Goal: Task Accomplishment & Management: Complete application form

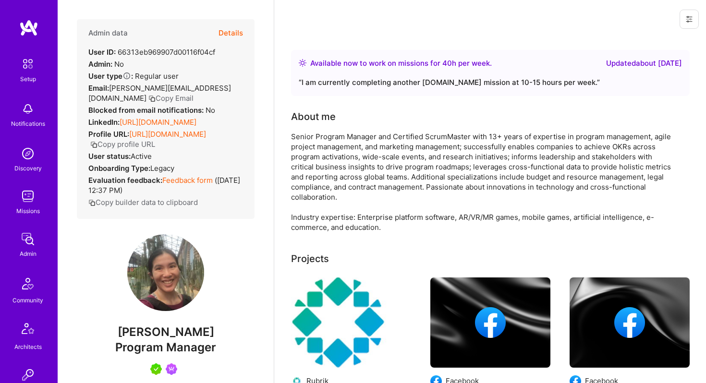
click at [236, 31] on button "Details" at bounding box center [231, 33] width 25 height 28
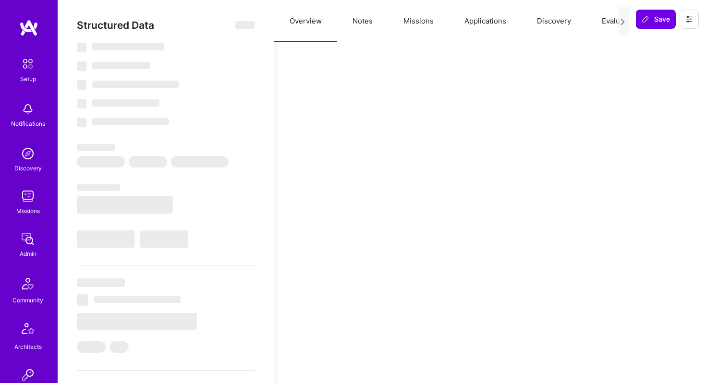
select select "Right Now"
select select "5"
select select "7"
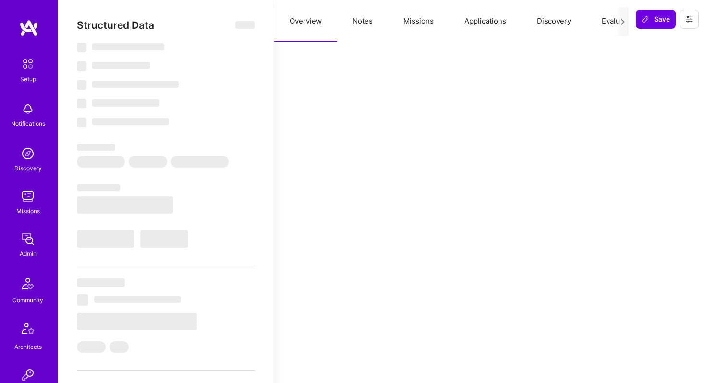
select select "US"
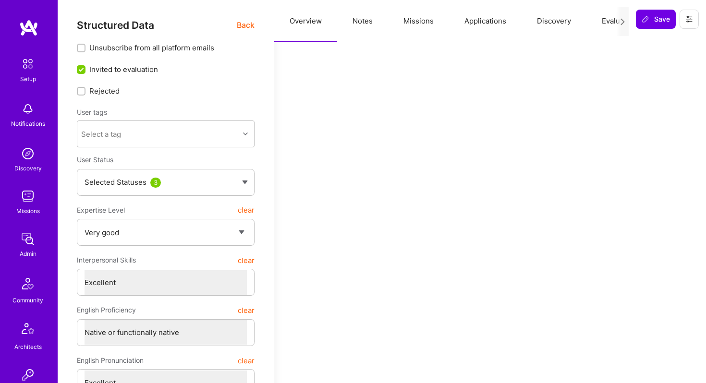
click at [473, 21] on button "Applications" at bounding box center [485, 21] width 73 height 42
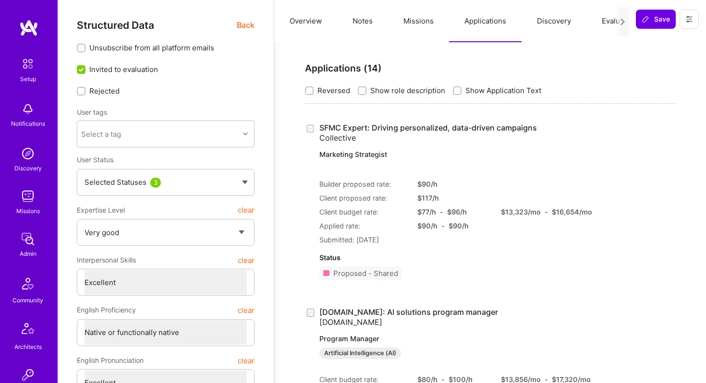
click at [246, 25] on span "Back" at bounding box center [246, 25] width 18 height 12
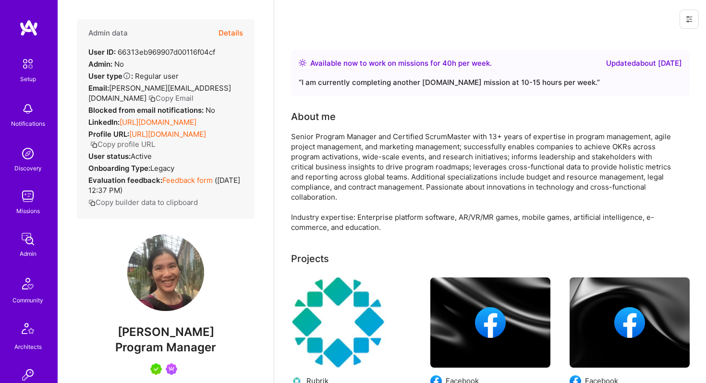
click at [27, 240] on img at bounding box center [27, 239] width 19 height 19
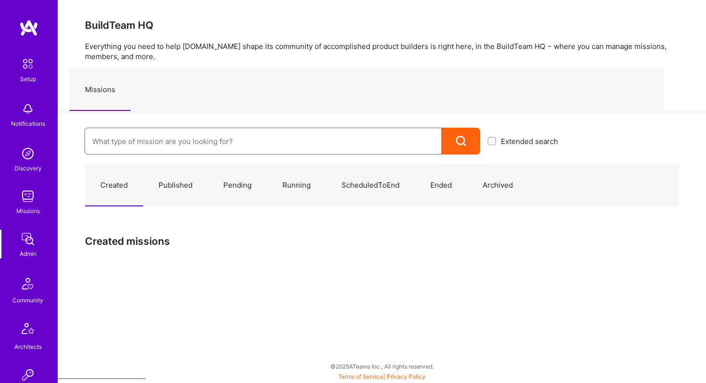
click at [217, 143] on input at bounding box center [263, 141] width 342 height 25
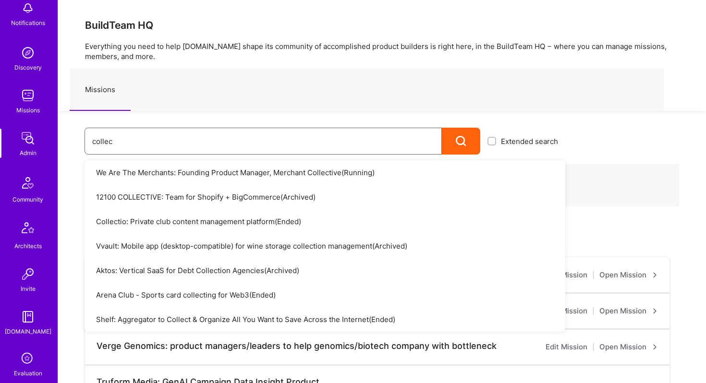
scroll to position [123, 0]
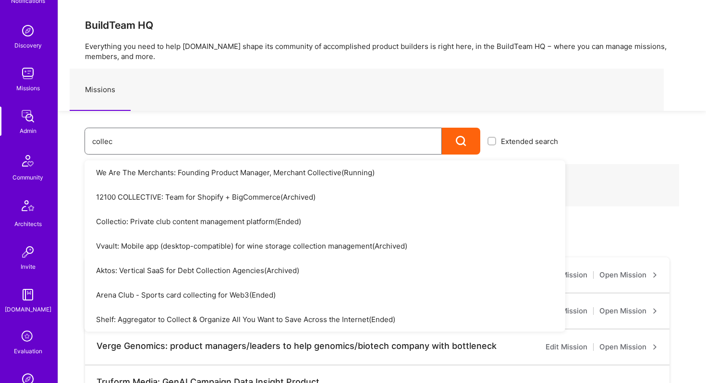
type input "collec"
click at [24, 80] on img at bounding box center [27, 73] width 19 height 19
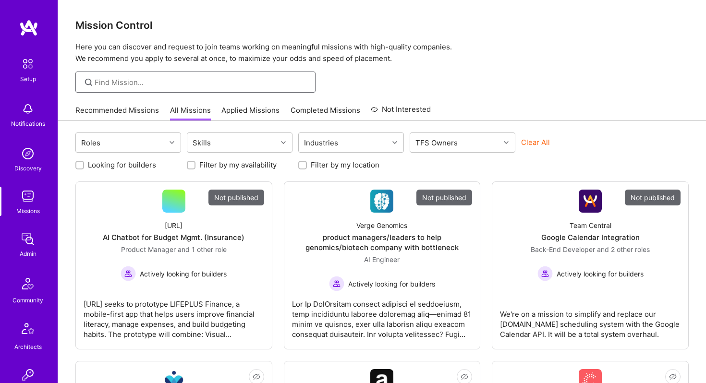
click at [122, 82] on input at bounding box center [202, 82] width 214 height 10
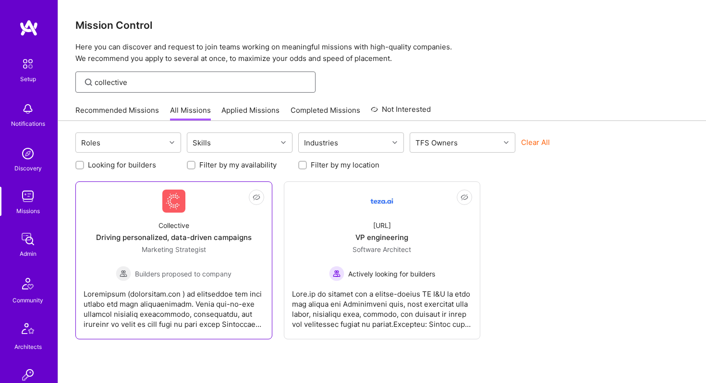
type input "collective"
click at [171, 208] on img at bounding box center [173, 201] width 23 height 23
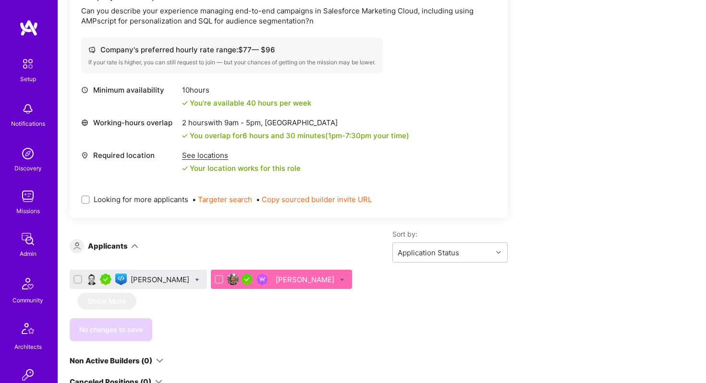
scroll to position [358, 0]
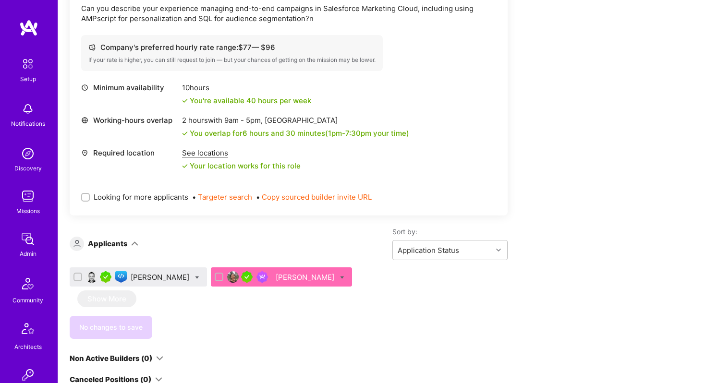
click at [161, 277] on div "Piotr Kuczynski" at bounding box center [161, 277] width 61 height 10
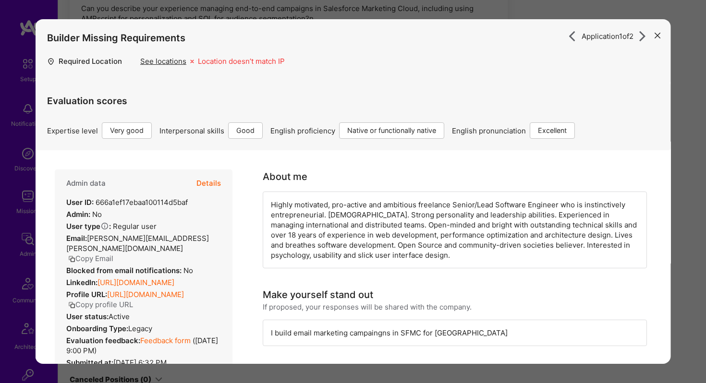
click at [212, 178] on button "Details" at bounding box center [209, 184] width 25 height 28
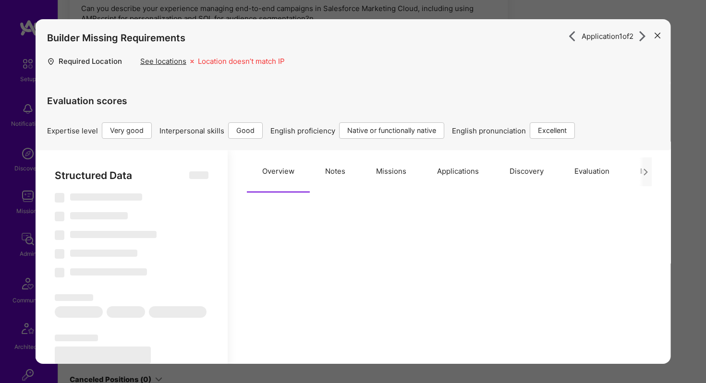
click at [443, 173] on button "Applications" at bounding box center [458, 171] width 73 height 42
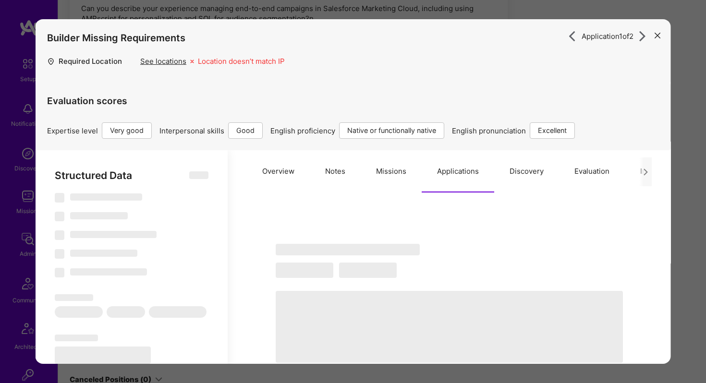
scroll to position [32, 0]
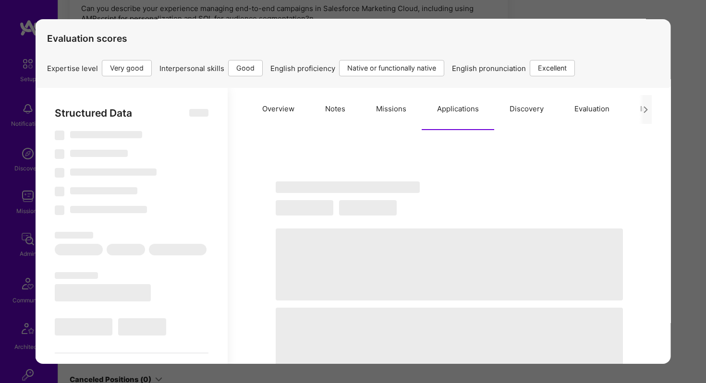
type textarea "x"
select select "Right Now"
select select "5"
select select "4"
select select "7"
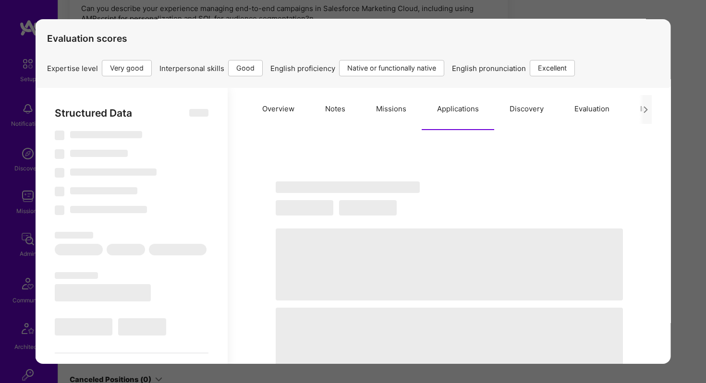
select select "7"
select select "PL"
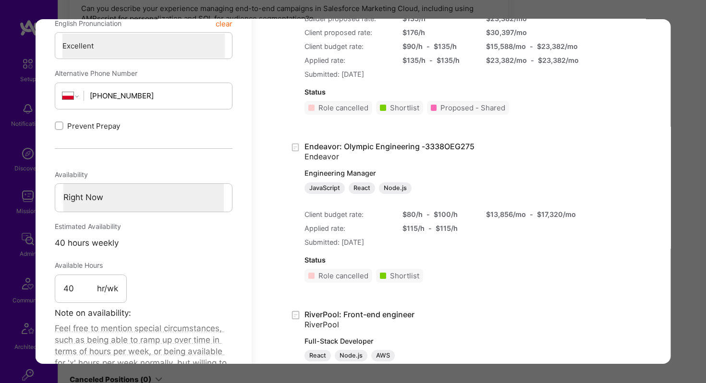
scroll to position [0, 0]
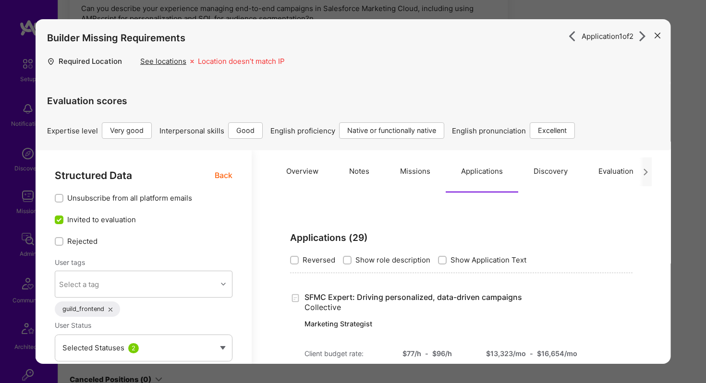
click at [662, 32] on button "modal" at bounding box center [658, 35] width 12 height 16
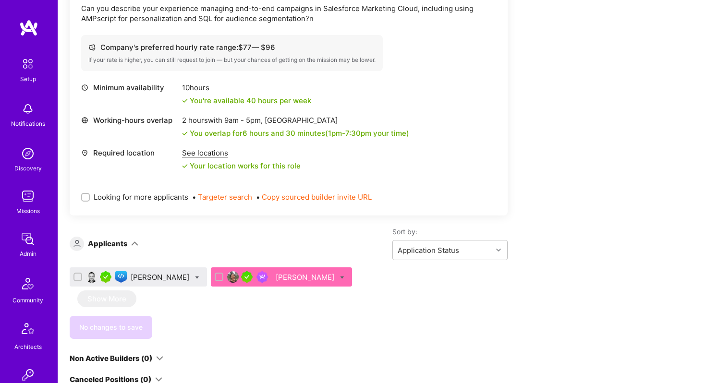
click at [261, 283] on div "Connie Ip" at bounding box center [281, 277] width 141 height 19
click at [264, 277] on div at bounding box center [256, 277] width 31 height 12
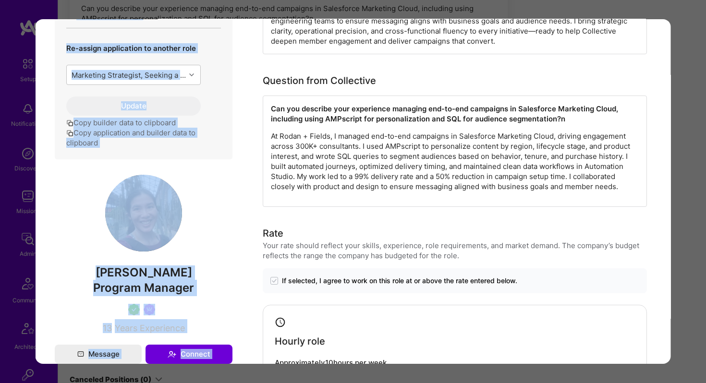
scroll to position [566, 0]
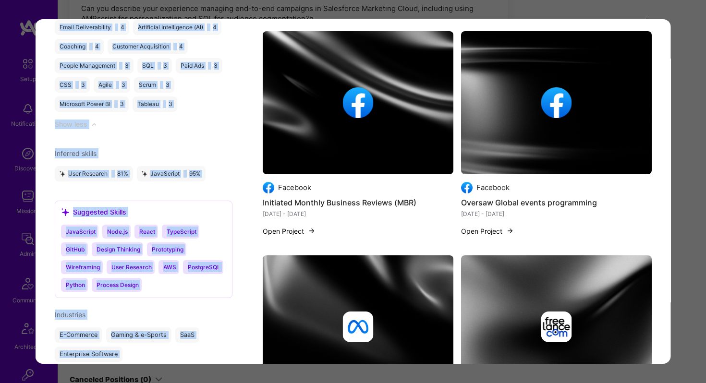
drag, startPoint x: 266, startPoint y: 200, endPoint x: 523, endPoint y: 246, distance: 261.5
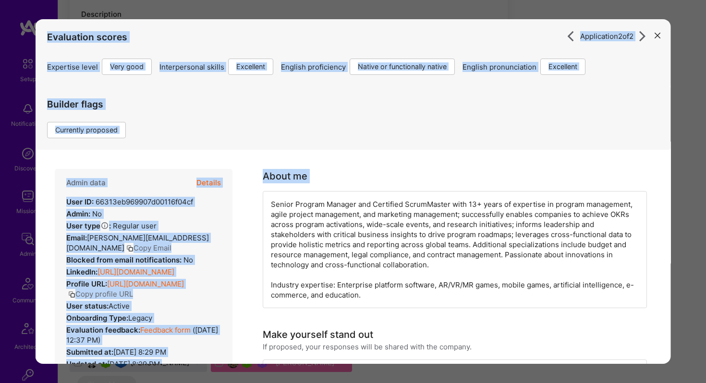
scroll to position [269, 0]
click at [177, 289] on link "https://client.a.team/builders/66313eb969907d00116f04cf" at bounding box center [145, 284] width 77 height 9
click at [657, 34] on icon "modal" at bounding box center [658, 36] width 6 height 6
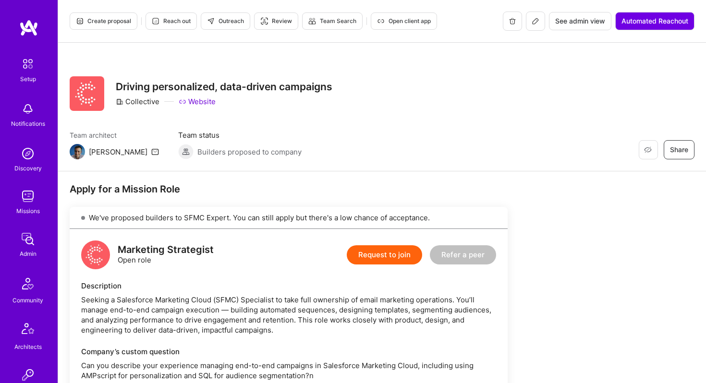
click at [22, 161] on img at bounding box center [27, 153] width 19 height 19
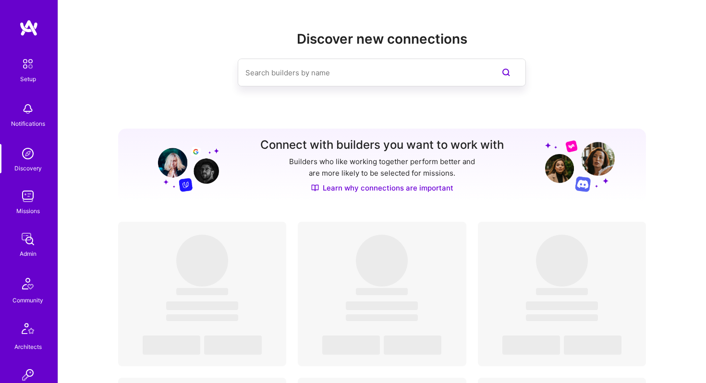
click at [26, 200] on img at bounding box center [27, 196] width 19 height 19
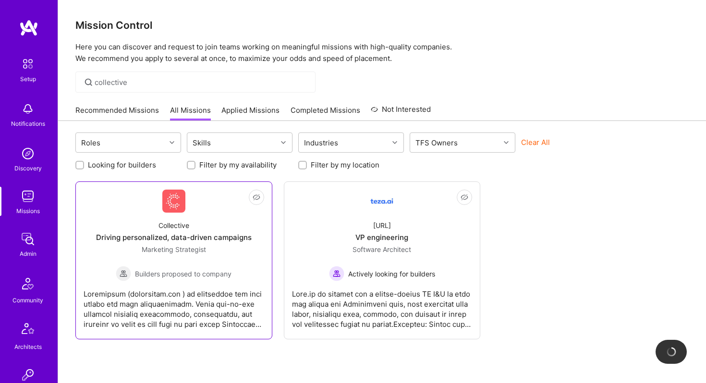
click at [127, 235] on div "Driving personalized, data-driven campaigns" at bounding box center [174, 238] width 156 height 10
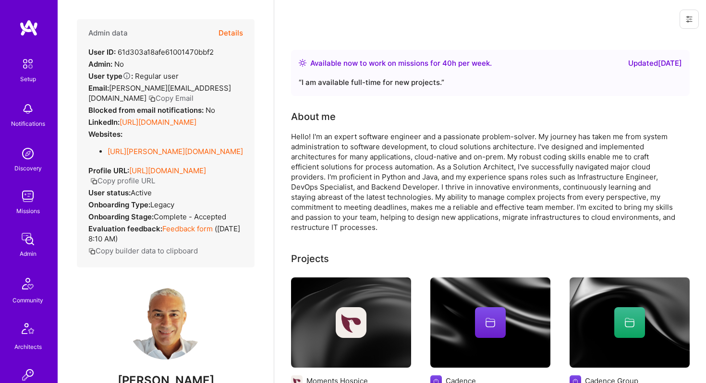
scroll to position [375, 0]
